Goal: Task Accomplishment & Management: Use online tool/utility

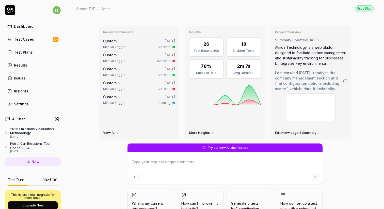
click at [26, 40] on div "Test Cases" at bounding box center [24, 39] width 20 height 5
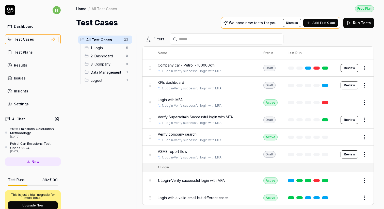
click at [182, 99] on span "Login with MFA" at bounding box center [170, 99] width 25 height 5
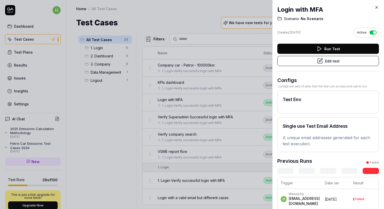
click at [322, 61] on icon at bounding box center [320, 61] width 6 height 6
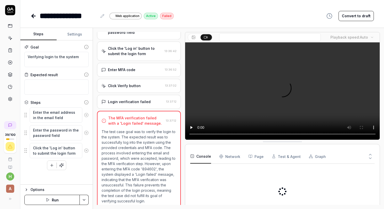
scroll to position [93, 0]
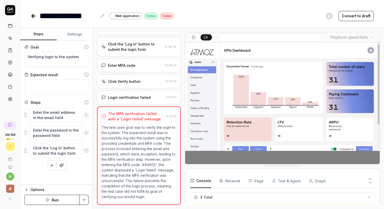
click at [34, 15] on icon at bounding box center [34, 16] width 6 height 6
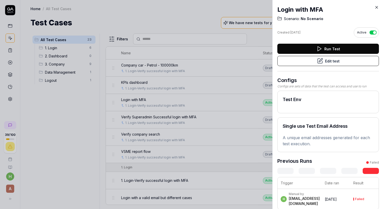
click at [309, 50] on button "Run Test" at bounding box center [329, 49] width 102 height 10
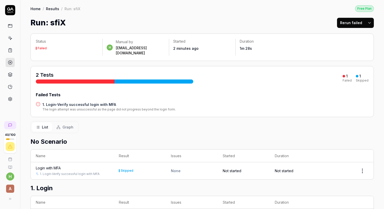
click at [11, 28] on link at bounding box center [10, 25] width 9 height 9
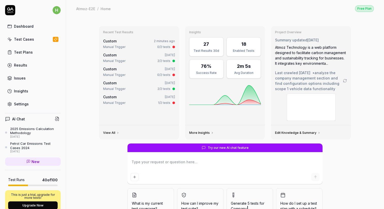
type textarea "*"
click at [22, 36] on link "Test Cases" at bounding box center [33, 39] width 56 height 10
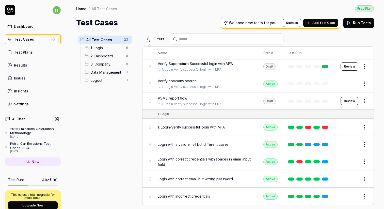
scroll to position [55, 0]
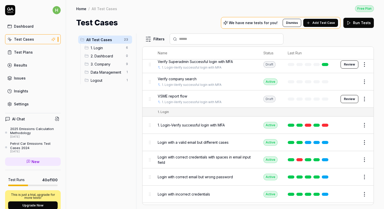
click at [175, 124] on span "1. Login-Verify successful login with MFA" at bounding box center [191, 125] width 67 height 5
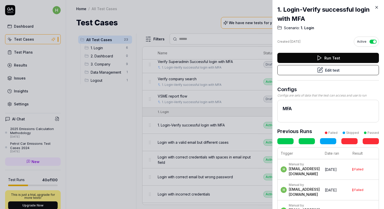
click at [335, 57] on button "Run Test" at bounding box center [329, 58] width 102 height 10
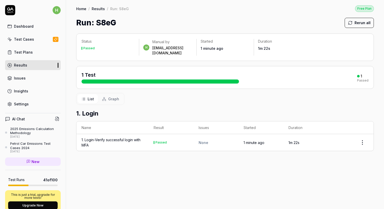
click at [96, 137] on div "1. Login-Verify successful login with MFA" at bounding box center [113, 142] width 62 height 11
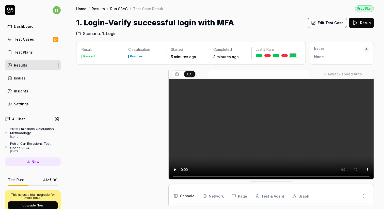
scroll to position [119, 0]
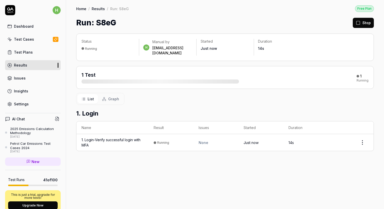
click at [19, 89] on div "Insights" at bounding box center [21, 90] width 14 height 5
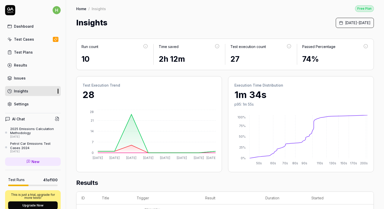
click at [22, 65] on div "Results" at bounding box center [20, 65] width 13 height 5
